Goal: Transaction & Acquisition: Purchase product/service

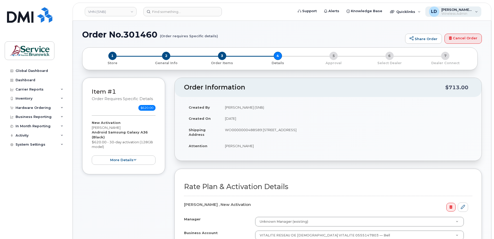
click at [473, 11] on div "[PERSON_NAME], [PERSON_NAME] (SNB) Wireless Admin" at bounding box center [453, 11] width 56 height 10
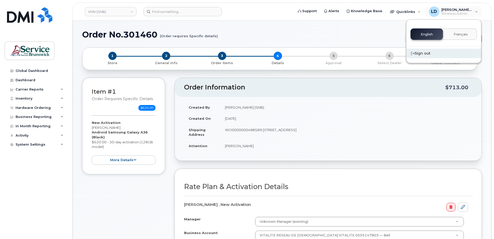
click at [422, 53] on div "Sign out" at bounding box center [443, 54] width 75 height 10
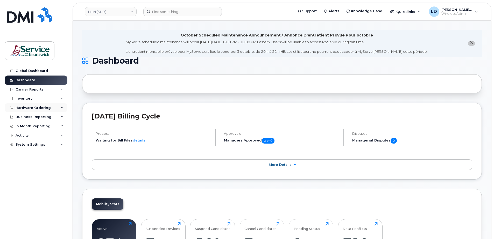
click at [32, 108] on div "Hardware Ordering" at bounding box center [33, 108] width 35 height 4
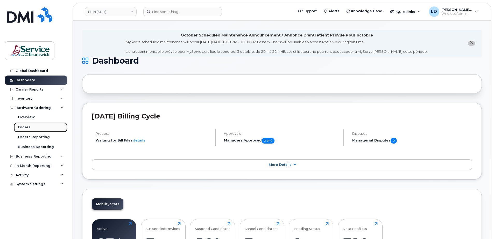
click at [28, 126] on div "Orders" at bounding box center [24, 127] width 13 height 5
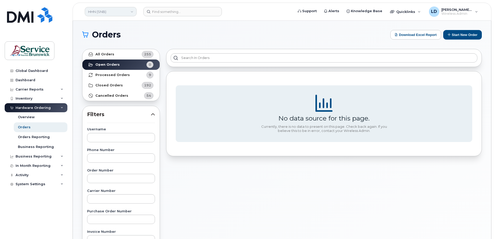
click at [93, 13] on link "HHN (SNB)" at bounding box center [111, 11] width 52 height 9
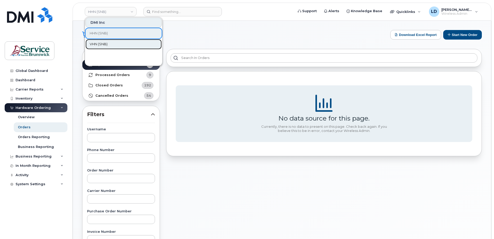
click at [96, 43] on span "VHN (SNB)" at bounding box center [99, 44] width 18 height 5
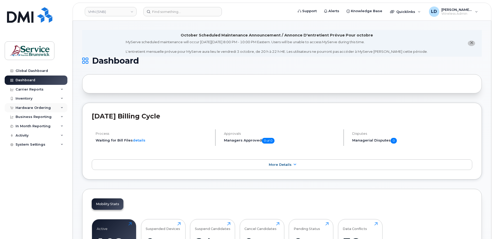
click at [30, 108] on div "Hardware Ordering" at bounding box center [33, 108] width 35 height 4
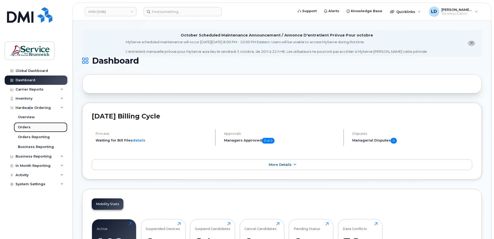
drag, startPoint x: 30, startPoint y: 108, endPoint x: 24, endPoint y: 127, distance: 19.6
click at [24, 127] on div "Orders" at bounding box center [24, 127] width 13 height 5
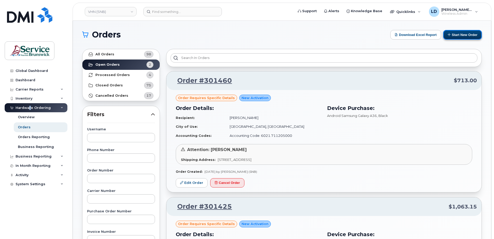
click at [459, 32] on button "Start New Order" at bounding box center [462, 35] width 39 height 10
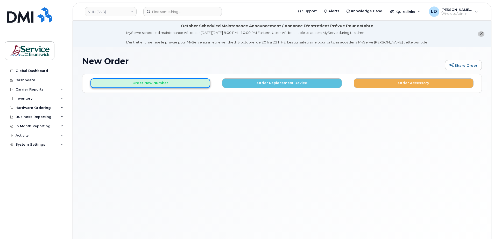
click at [135, 81] on button "Order New Number" at bounding box center [150, 84] width 120 height 10
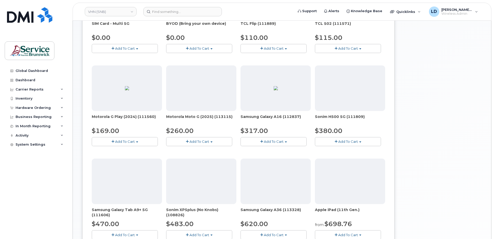
scroll to position [155, 0]
click at [274, 179] on img at bounding box center [276, 181] width 4 height 4
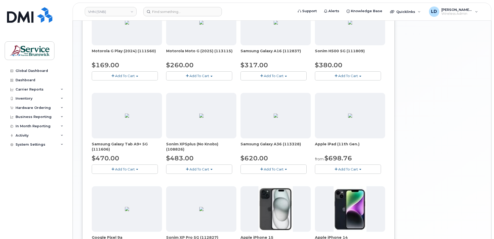
scroll to position [233, 0]
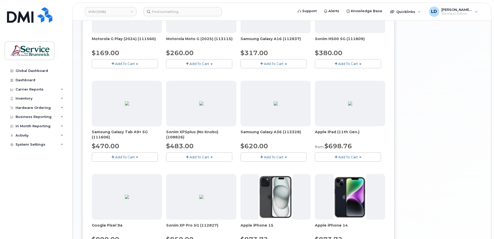
click at [273, 157] on span "Add To Cart" at bounding box center [274, 157] width 20 height 4
click at [271, 171] on link "$620.00 - 30-day activation (128GB model)" at bounding box center [284, 173] width 84 height 6
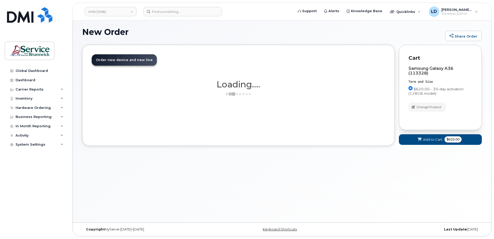
scroll to position [29, 0]
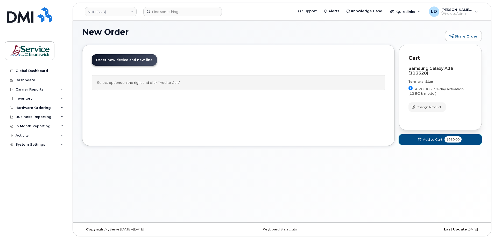
click at [425, 138] on span "Add to Cart" at bounding box center [432, 139] width 19 height 5
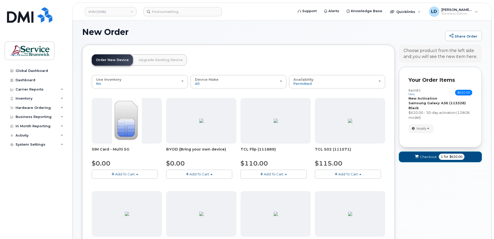
click at [428, 155] on span "Checkout" at bounding box center [428, 157] width 17 height 5
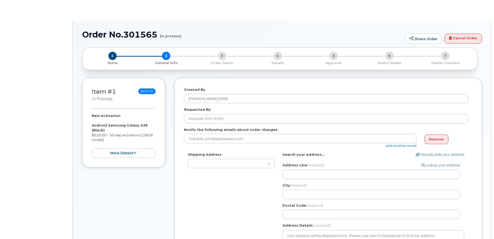
select select
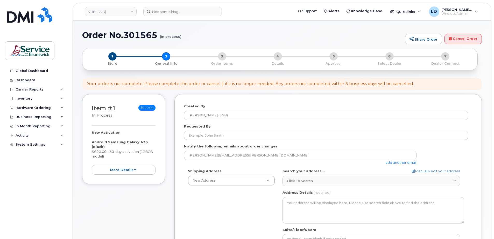
scroll to position [78, 0]
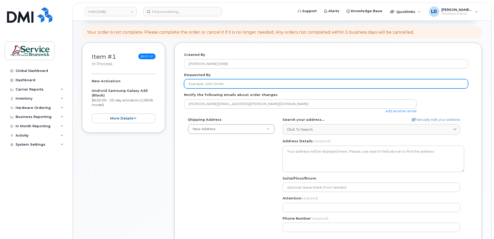
click at [197, 84] on input "Requested By" at bounding box center [326, 83] width 284 height 9
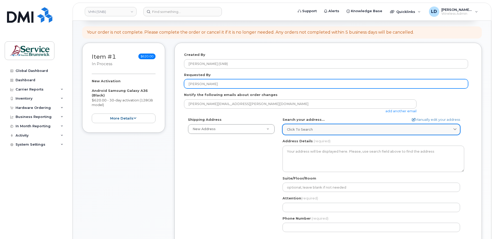
type input "Ghislain Poirier"
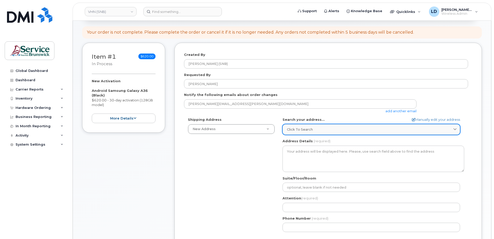
click at [317, 130] on div "Click to search" at bounding box center [371, 129] width 169 height 5
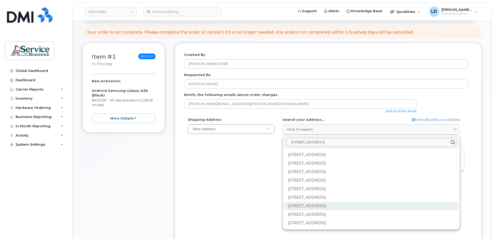
type input "15 rue de l'eglise edmundston"
click at [306, 205] on div "202-15 Rue De l'Église Edmundston NB E3V 1J3" at bounding box center [371, 206] width 175 height 9
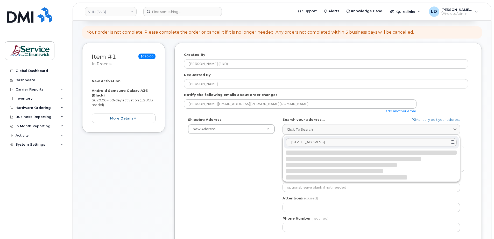
select select
type textarea "202-15 Rue De l'Église EDMUNDSTON NB E3V 1J3 CANADA"
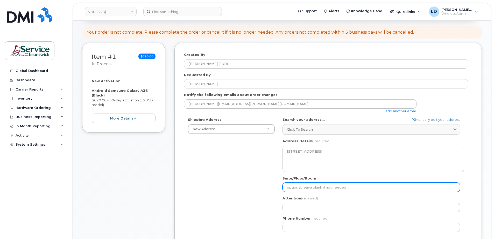
click at [296, 187] on input "Suite/Floor/Room" at bounding box center [371, 187] width 178 height 9
click at [293, 189] on input "Suite/Floor/Room" at bounding box center [371, 187] width 178 height 9
paste input "WO0000000491831"
select select
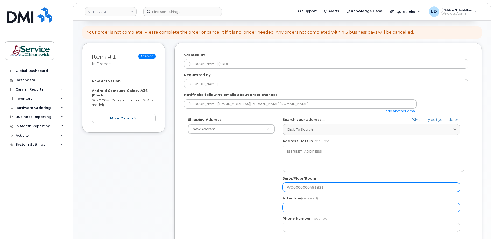
type input "WO0000000491831"
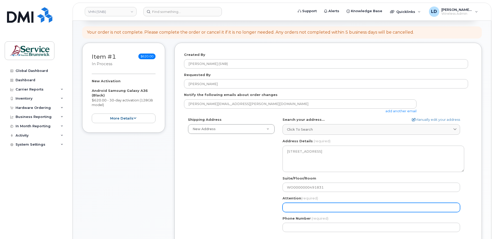
click at [298, 208] on input "Attention (required)" at bounding box center [371, 207] width 178 height 9
type input "Daniel Levesque"
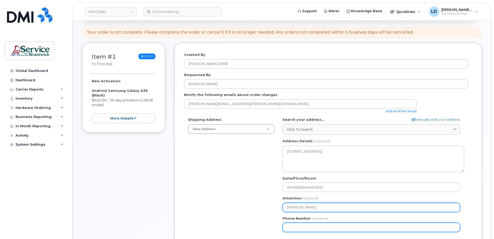
type input "5068383572"
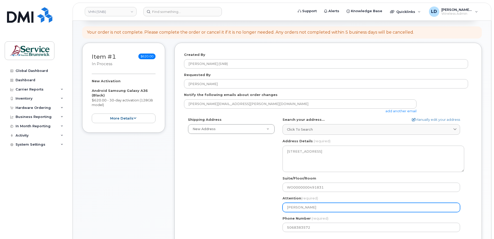
select select
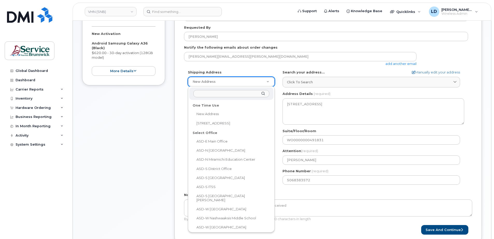
scroll to position [181, 0]
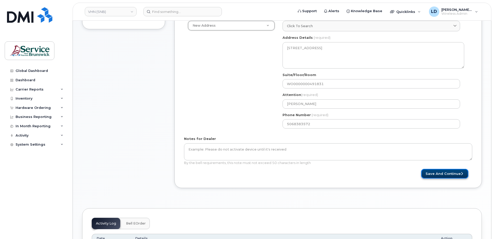
click at [437, 173] on button "Save and Continue" at bounding box center [444, 174] width 47 height 10
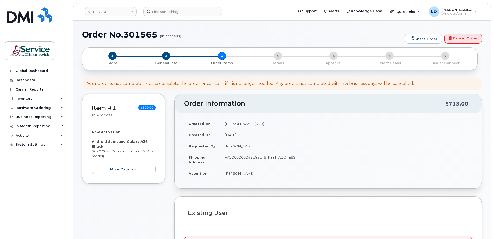
select select
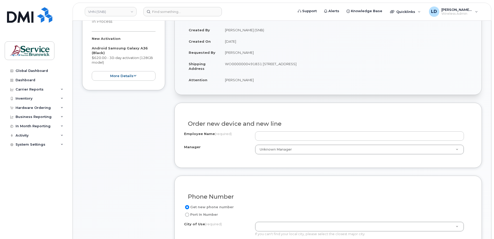
scroll to position [130, 0]
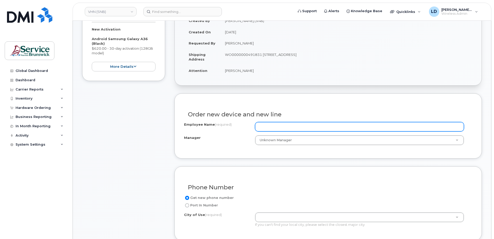
click at [272, 126] on input "Employee Name (required)" at bounding box center [359, 126] width 209 height 9
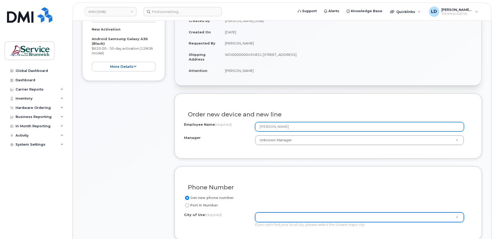
type input "[PERSON_NAME]"
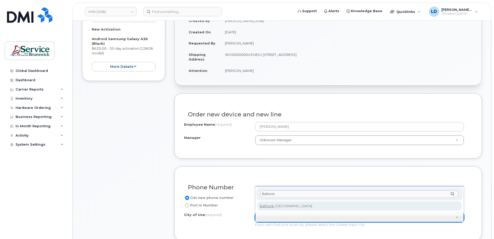
type input "Bathurst"
type input "1368"
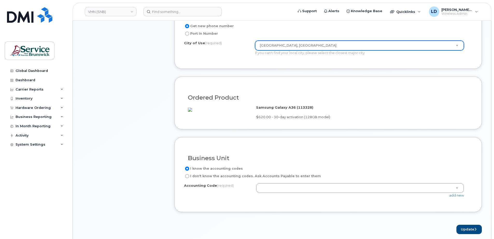
scroll to position [311, 0]
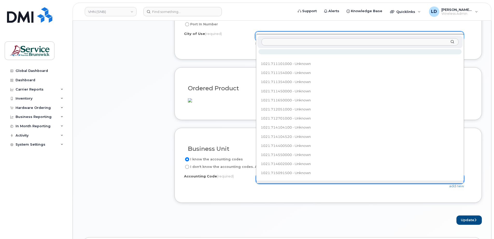
click at [272, 44] on input "text" at bounding box center [359, 42] width 197 height 8
paste input "602.711204000"
type input "602.711204000"
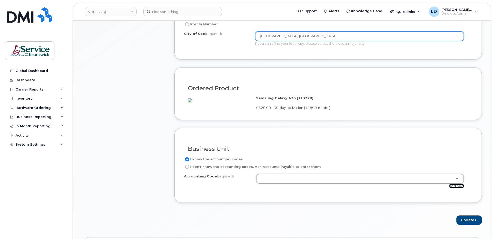
click at [455, 188] on link "add new" at bounding box center [456, 186] width 15 height 4
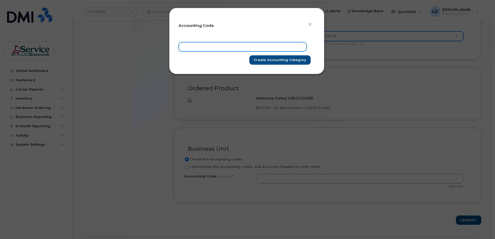
click at [183, 44] on input "text" at bounding box center [243, 46] width 128 height 9
paste input "602.711204000"
click at [189, 44] on input "602.711204000" at bounding box center [243, 46] width 128 height 9
type input "6021.711204000"
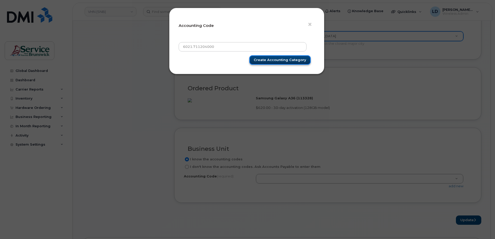
click at [299, 58] on input "Create Accounting category" at bounding box center [280, 60] width 61 height 10
type input "Create Accounting category"
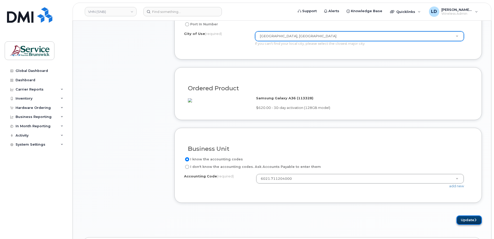
click at [465, 225] on button "Update" at bounding box center [468, 221] width 25 height 10
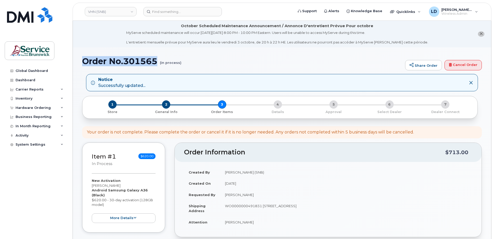
drag, startPoint x: 82, startPoint y: 60, endPoint x: 160, endPoint y: 61, distance: 78.3
click at [160, 61] on h1 "Order No.301565 (in process)" at bounding box center [242, 61] width 320 height 9
drag, startPoint x: 160, startPoint y: 61, endPoint x: 153, endPoint y: 61, distance: 7.3
copy h1 "Order No.301565"
click at [19, 105] on div "Hardware Ordering" at bounding box center [36, 107] width 63 height 9
